Goal: Task Accomplishment & Management: Manage account settings

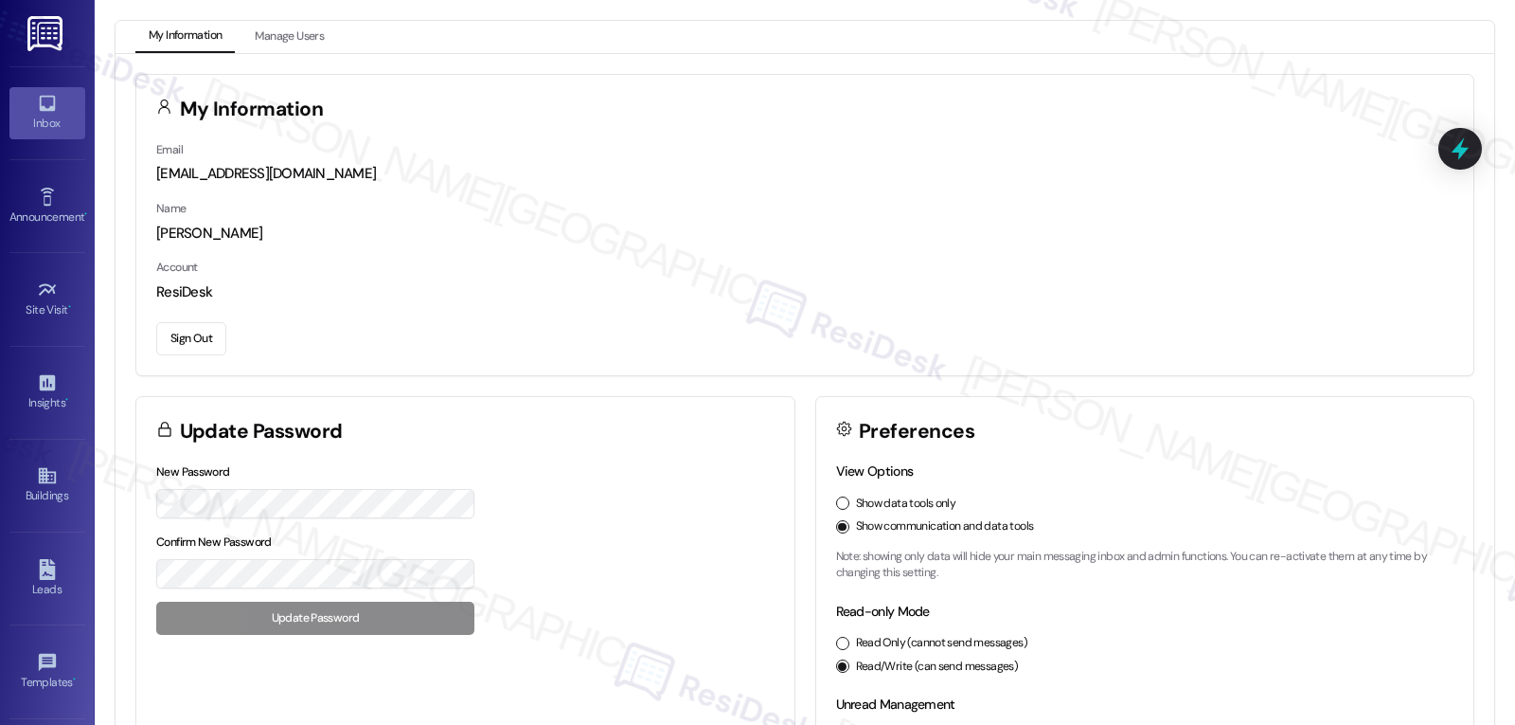
click at [40, 101] on icon at bounding box center [47, 103] width 21 height 21
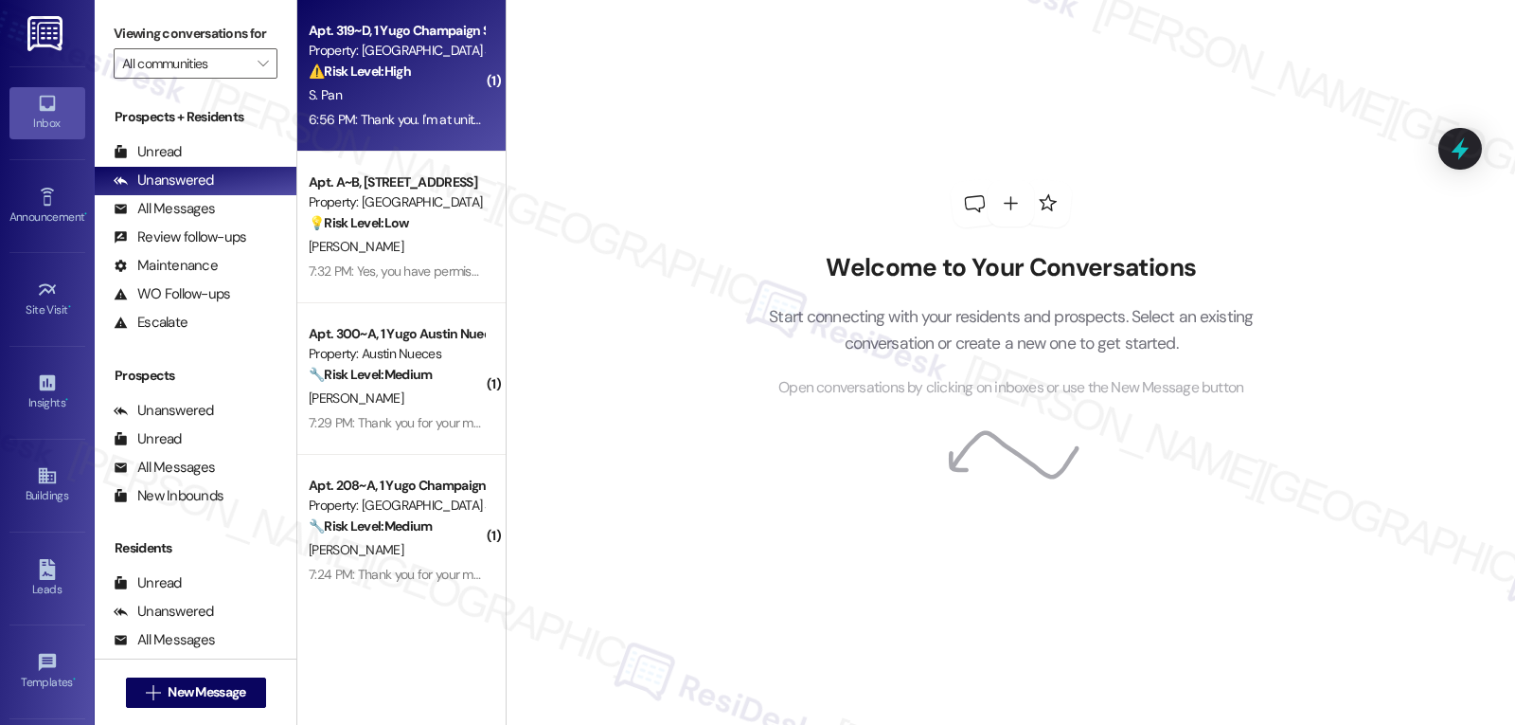
click at [352, 125] on div "6:56 PM: Thank you. I'm at unit 319 6:56 PM: Thank you. I'm at unit 319" at bounding box center [402, 119] width 187 height 17
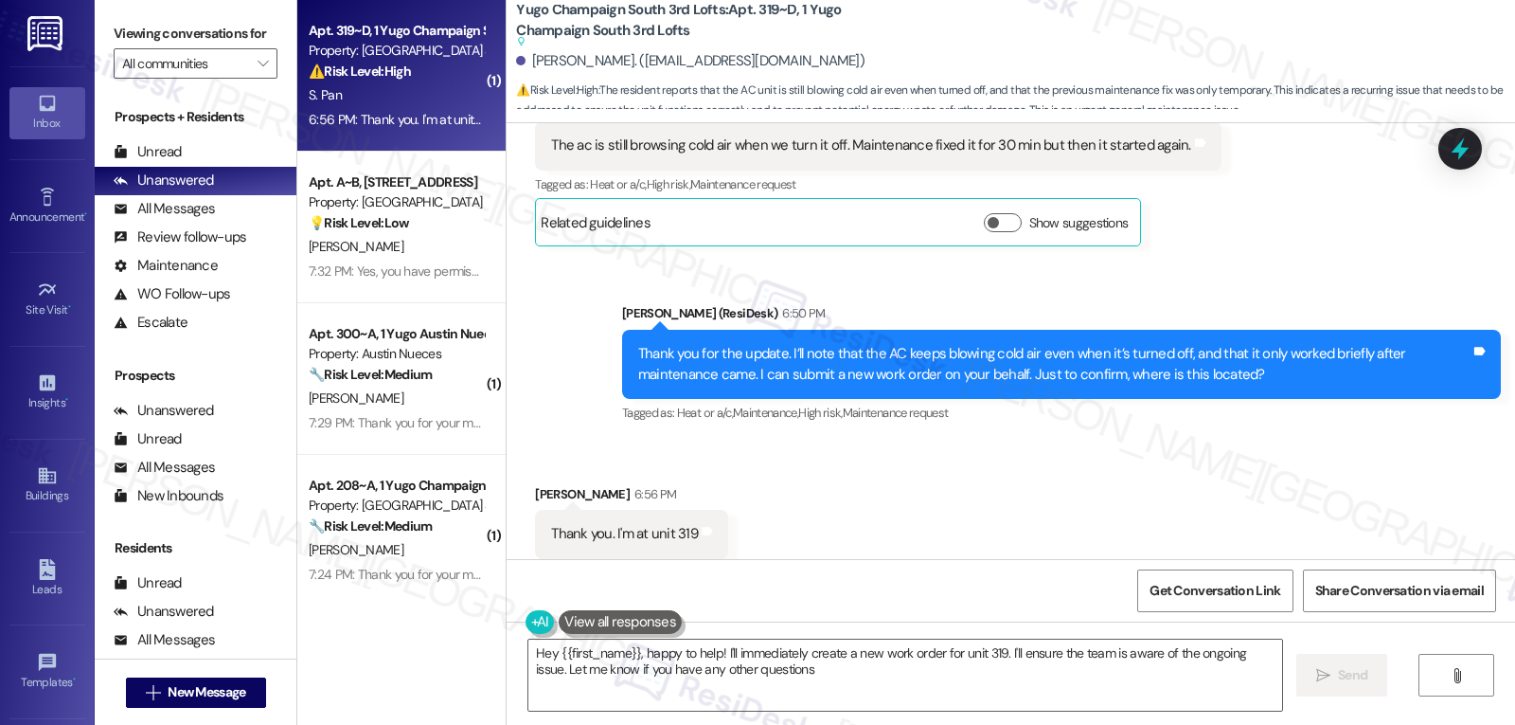
type textarea "Hey {{first_name}}, happy to help! I'll immediately create a new work order for…"
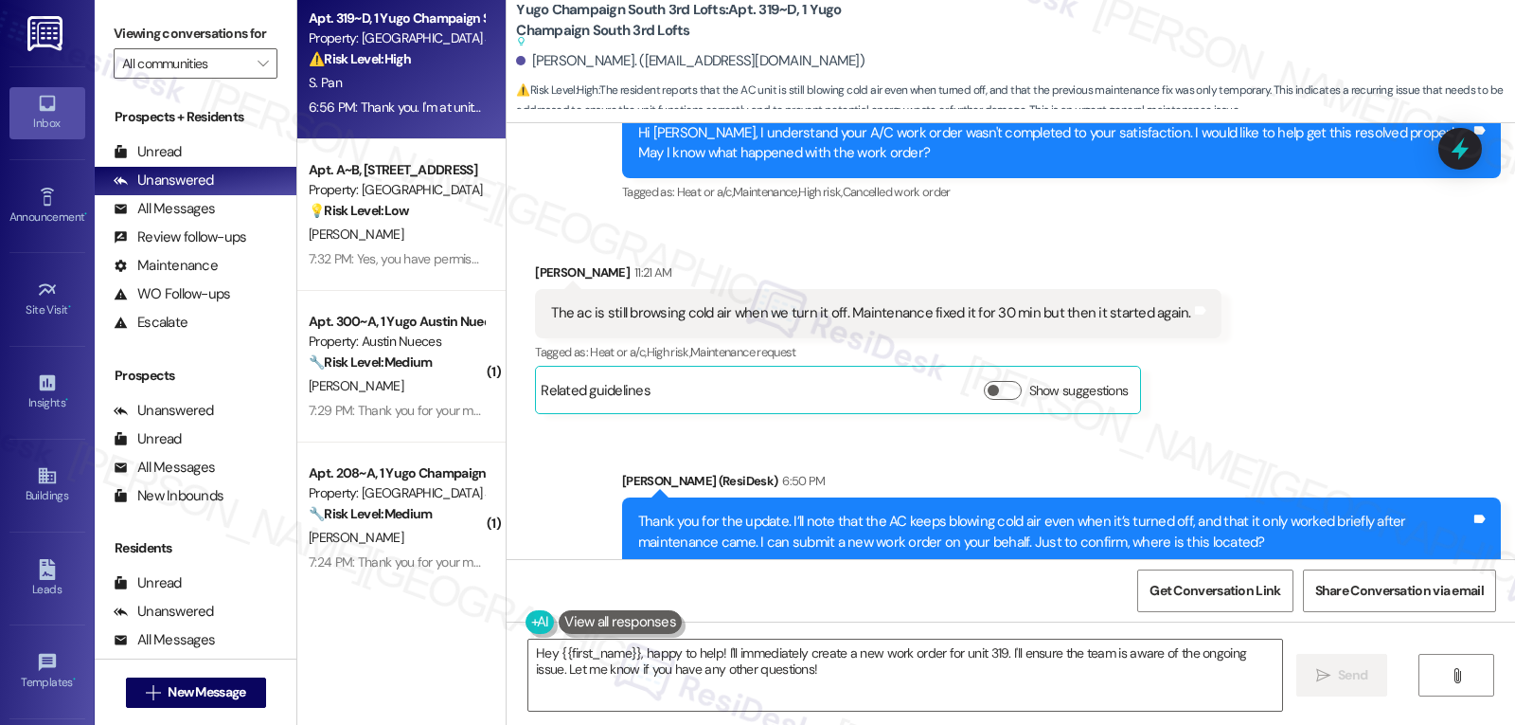
scroll to position [16, 0]
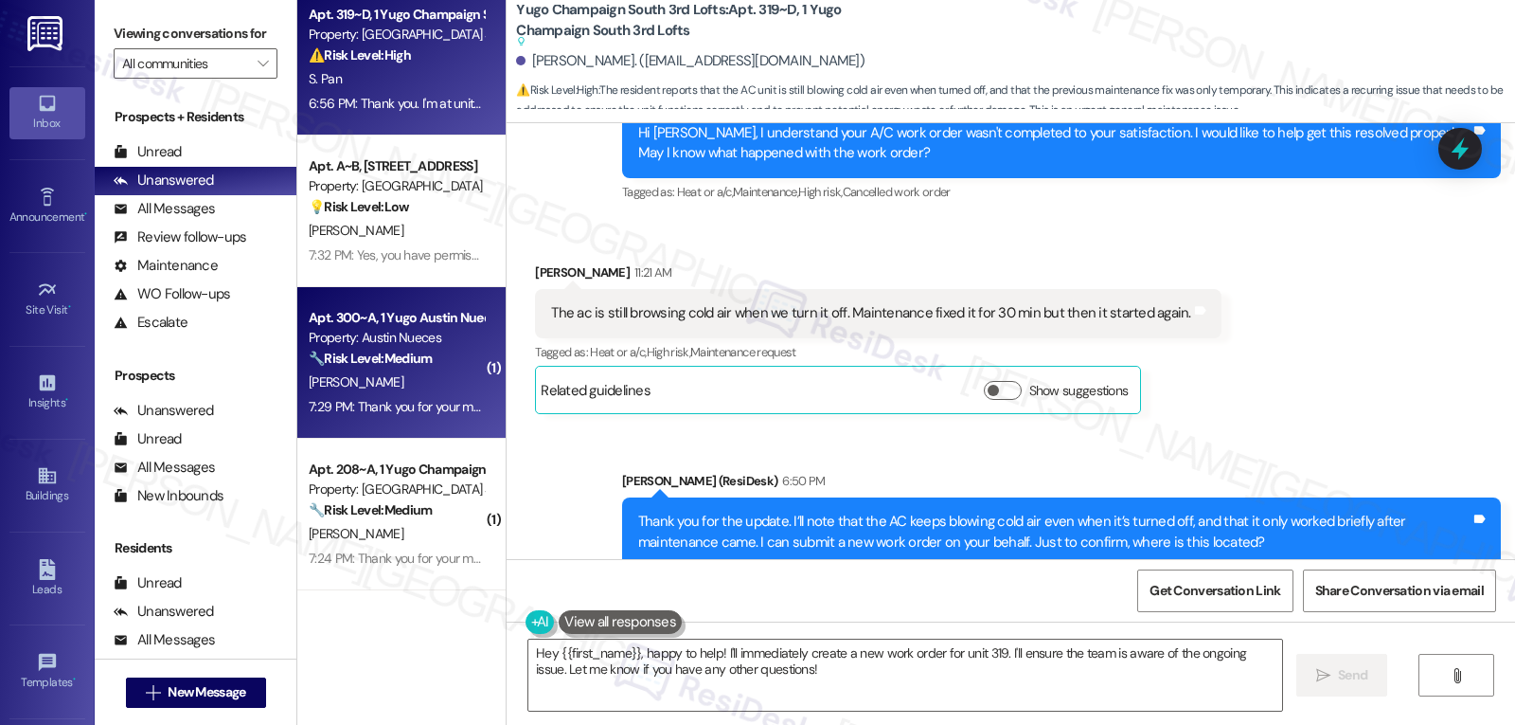
click at [373, 420] on div "Apt. 300~A, 1 Yugo Austin Nueces Property: Austin Nueces 🔧 Risk Level: Medium T…" at bounding box center [401, 363] width 208 height 152
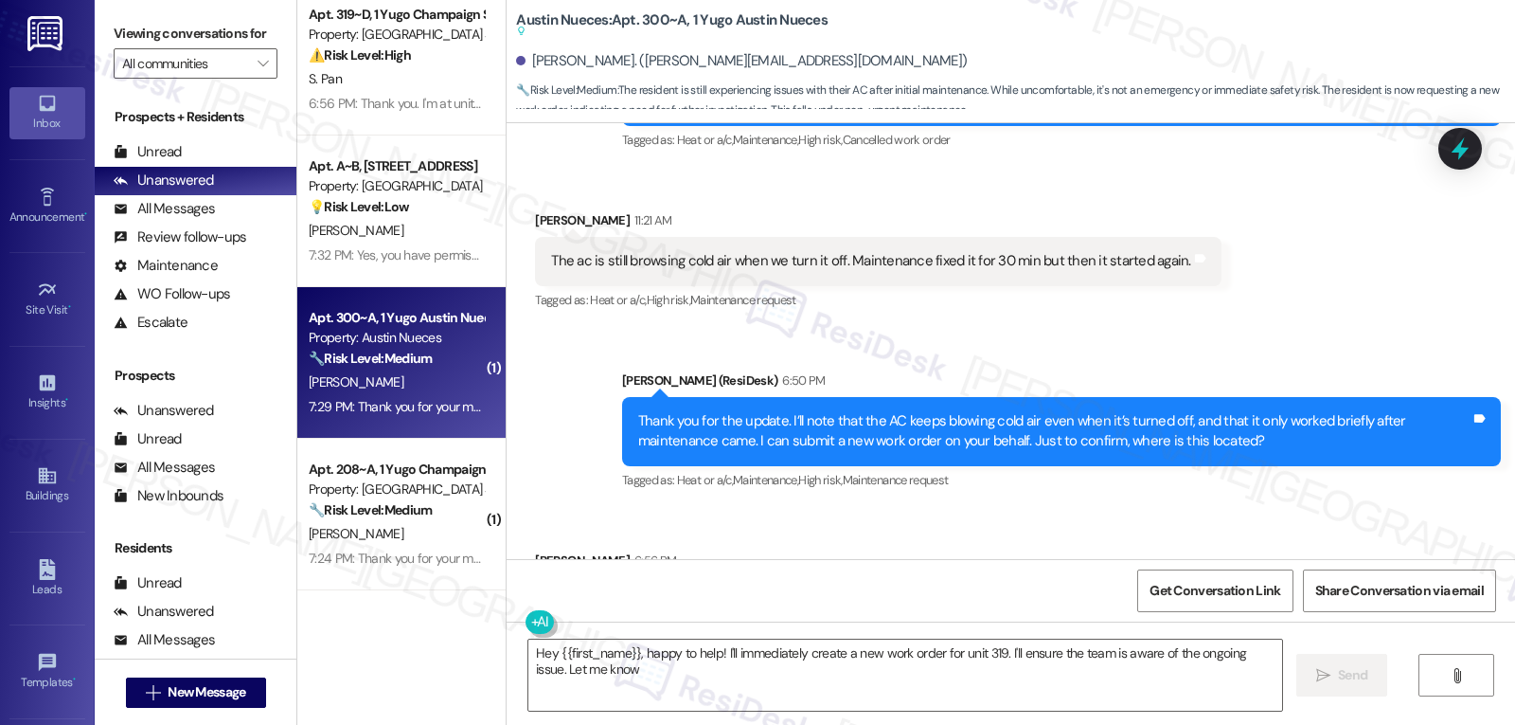
scroll to position [1584, 0]
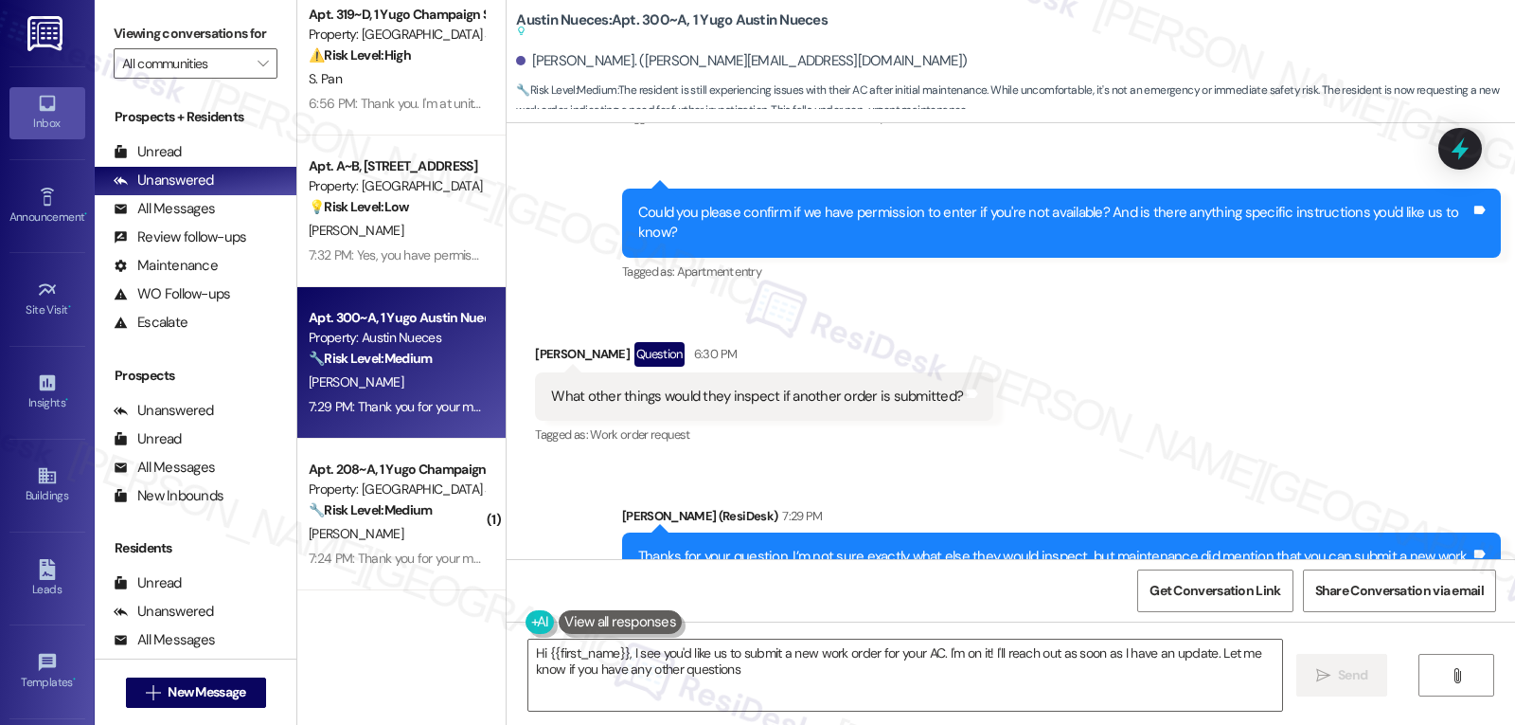
type textarea "Hi {{first_name}}, I see you'd like us to submit a new work order for your AC. …"
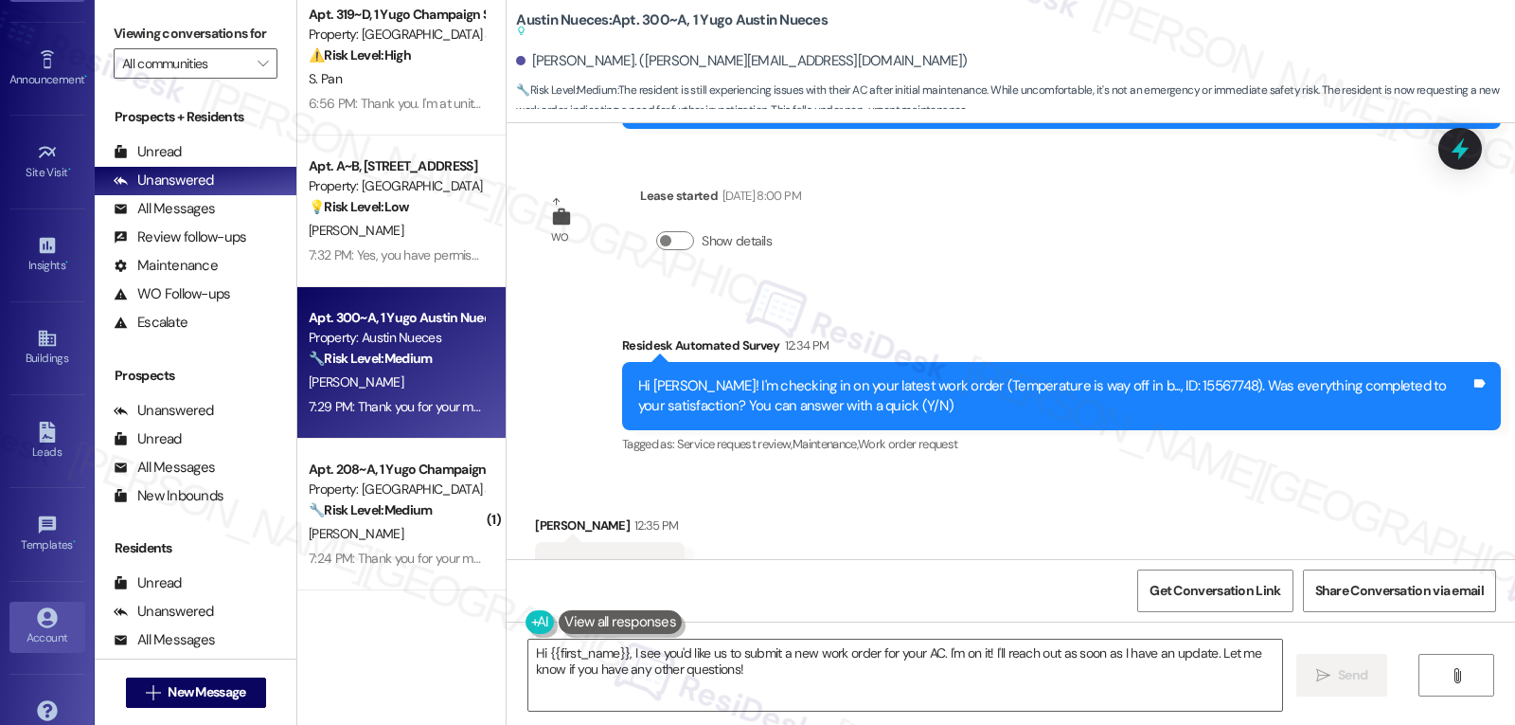
scroll to position [179, 0]
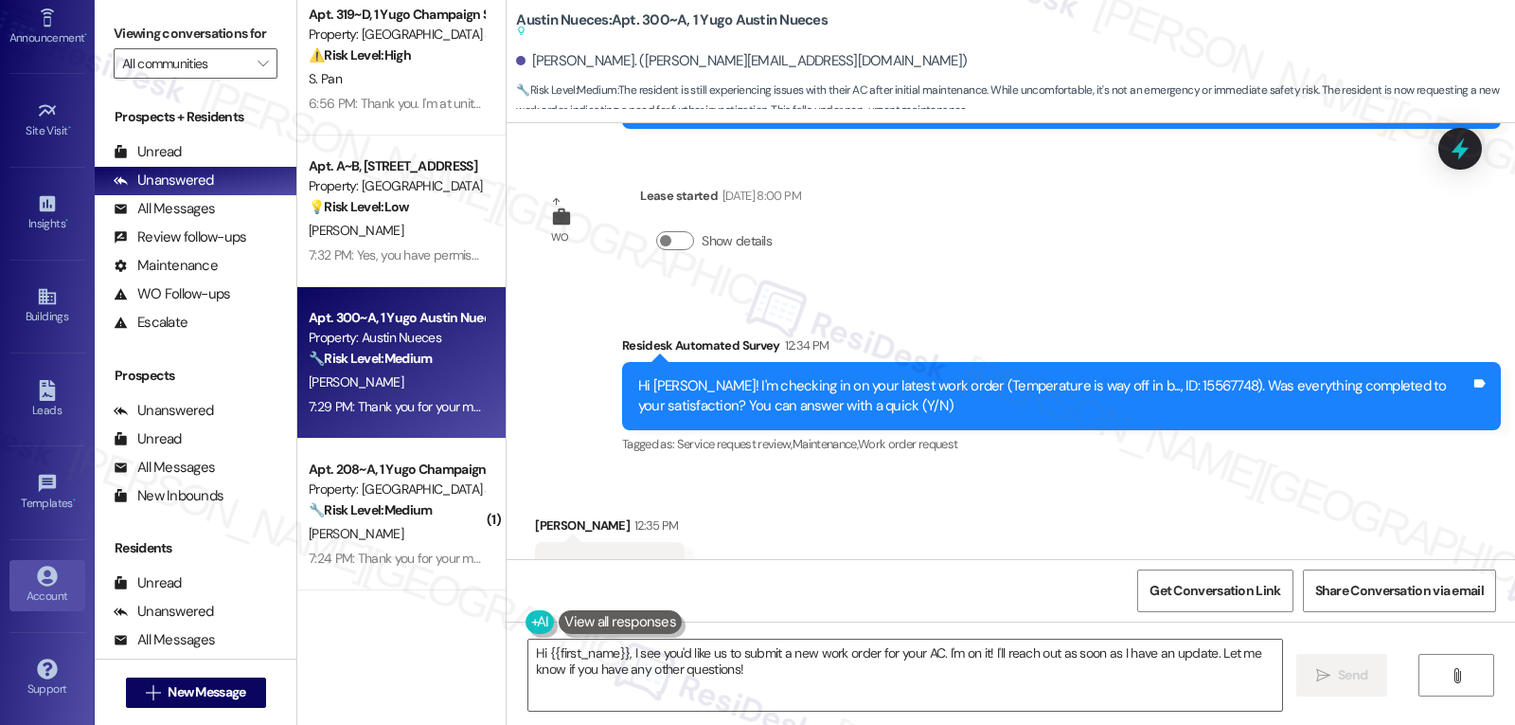
click at [35, 592] on div "Account" at bounding box center [47, 595] width 95 height 19
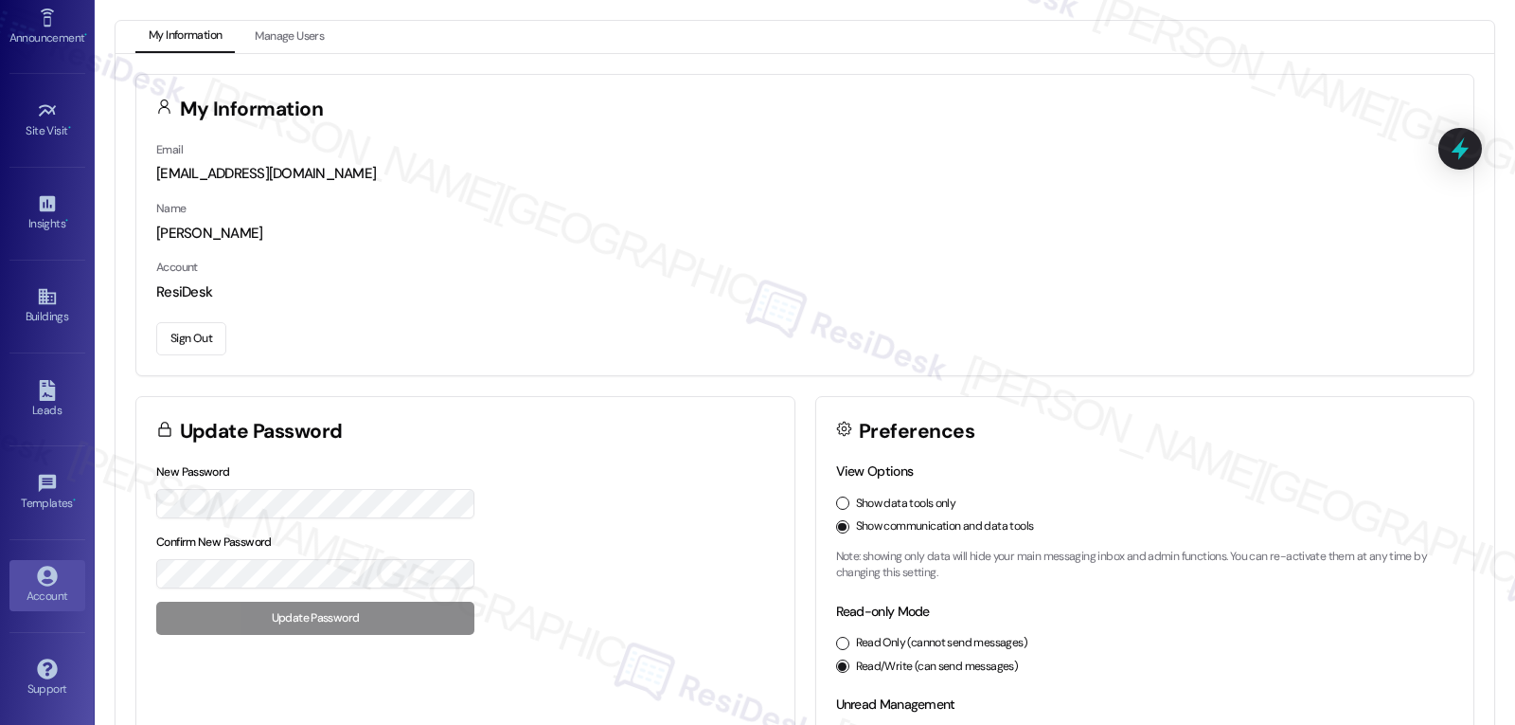
click at [192, 350] on button "Sign Out" at bounding box center [191, 338] width 70 height 33
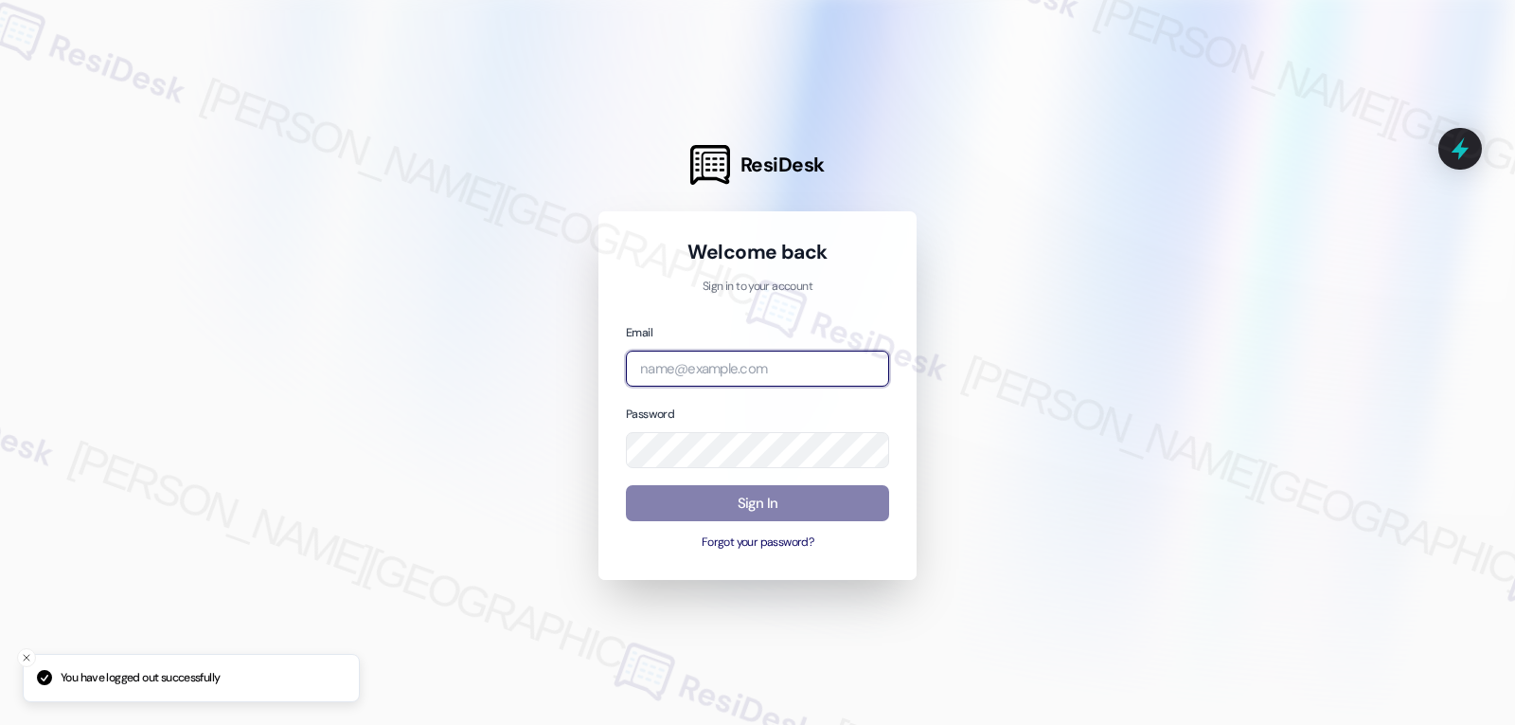
click at [669, 374] on input "email" at bounding box center [757, 368] width 263 height 37
click at [741, 379] on input "email" at bounding box center [757, 368] width 263 height 37
paste input "[EMAIL_ADDRESS][DOMAIN_NAME]"
type input "[EMAIL_ADDRESS][DOMAIN_NAME]"
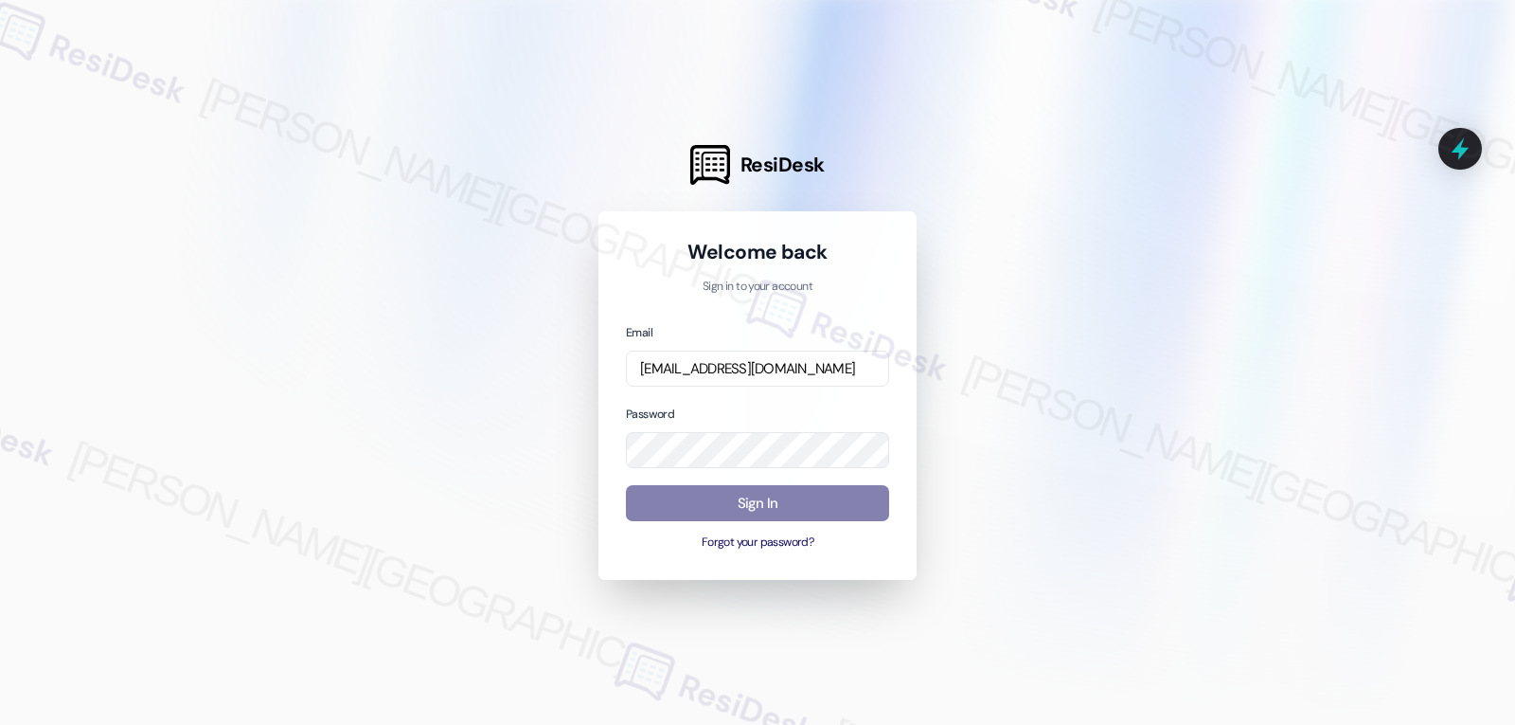
scroll to position [0, 0]
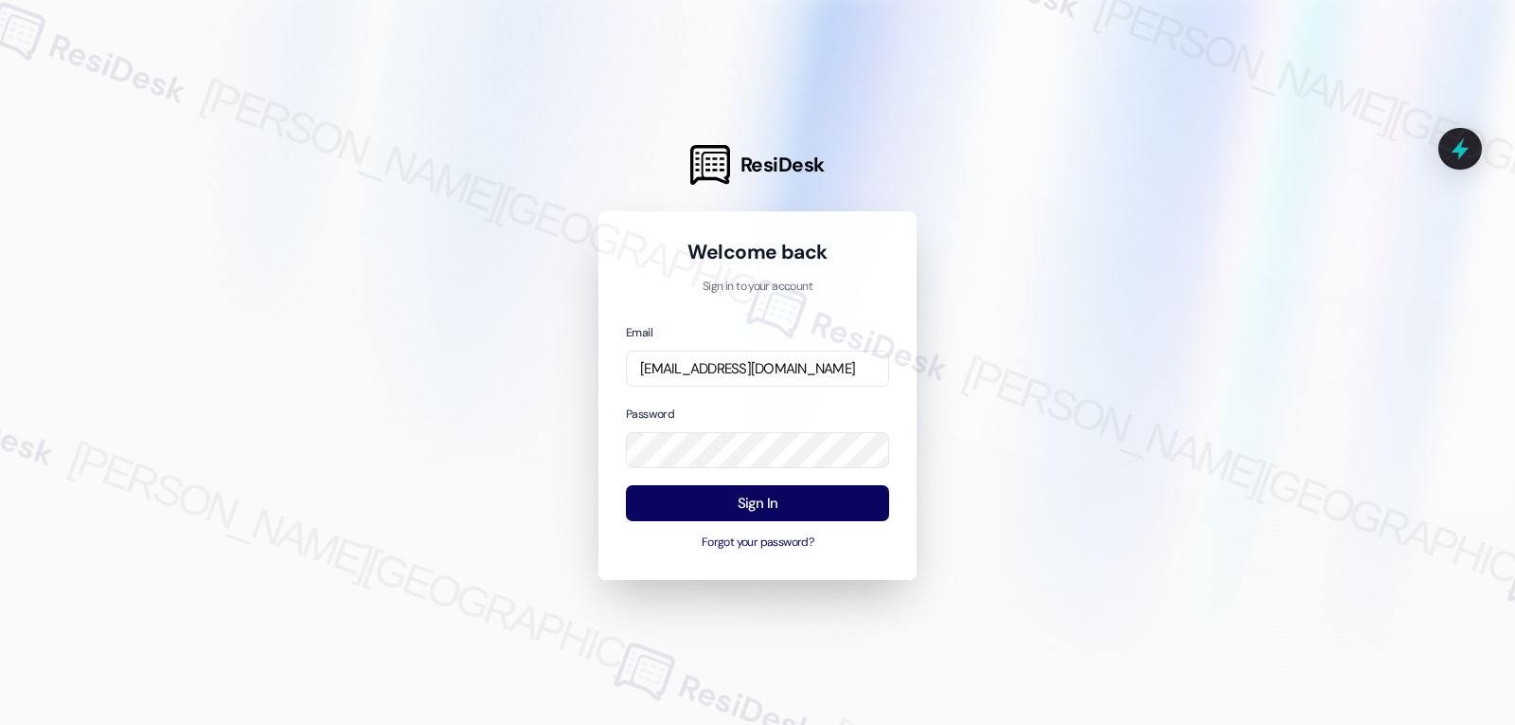
click at [711, 403] on div "Password" at bounding box center [757, 435] width 263 height 65
click at [741, 510] on button "Sign In" at bounding box center [757, 503] width 263 height 37
